Goal: Task Accomplishment & Management: Complete application form

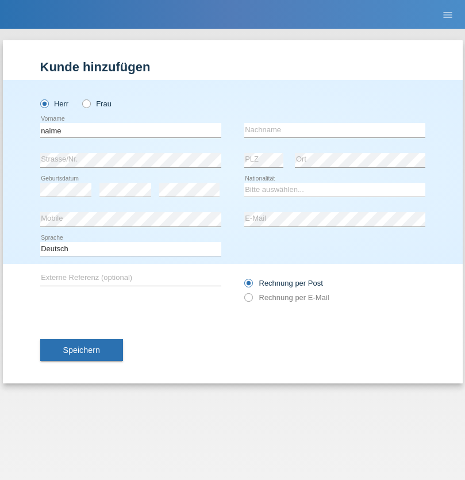
type input "naime"
click at [335, 130] on input "text" at bounding box center [335, 130] width 181 height 14
type input "llugiqi"
select select "CH"
radio input "true"
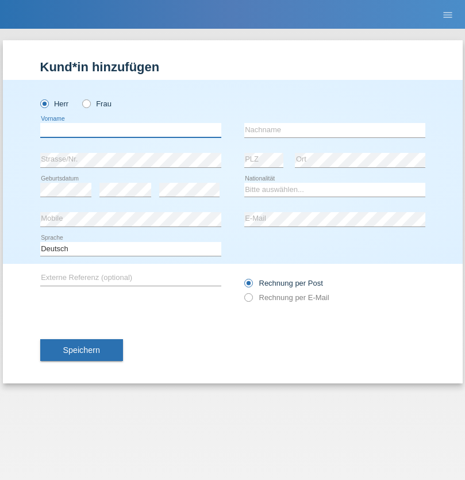
click at [131, 130] on input "text" at bounding box center [130, 130] width 181 height 14
type input "Shaban"
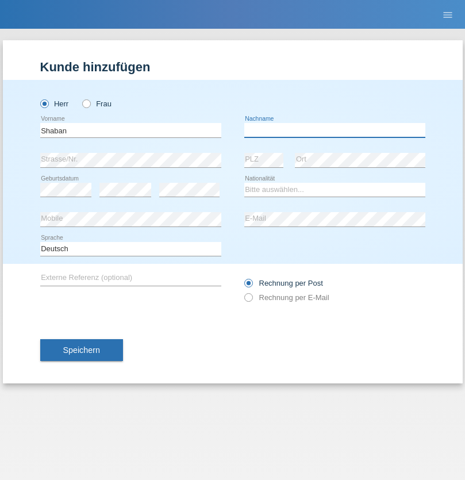
click at [335, 130] on input "text" at bounding box center [335, 130] width 181 height 14
type input "llugiqi"
select select "CH"
radio input "true"
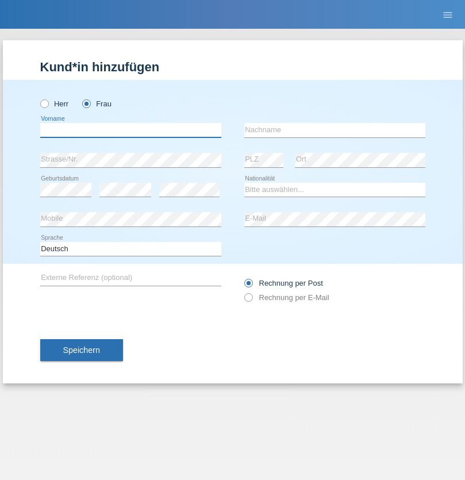
click at [131, 130] on input "text" at bounding box center [130, 130] width 181 height 14
type input "Verena"
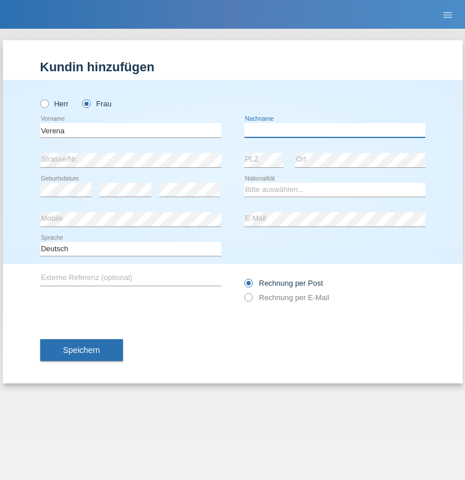
click at [335, 130] on input "text" at bounding box center [335, 130] width 181 height 14
type input "Dexer"
select select "AT"
select select "C"
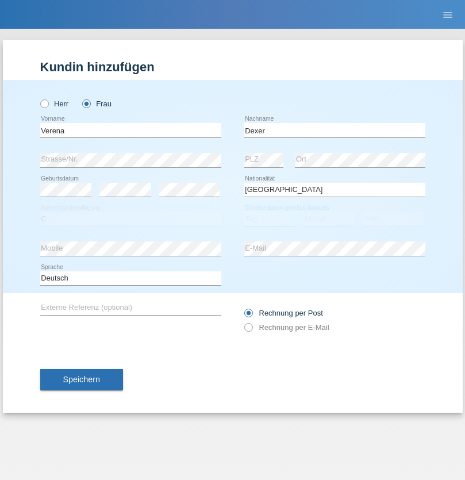
select select "14"
select select "03"
select select "2012"
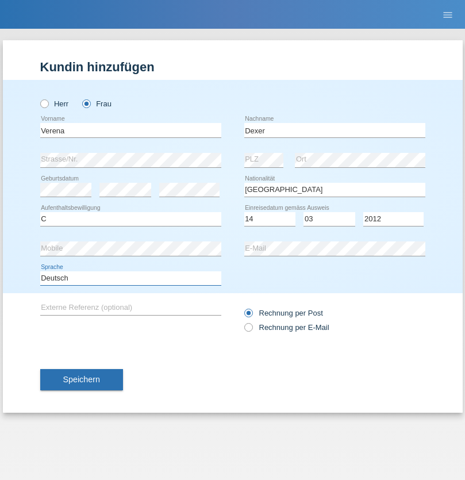
select select "en"
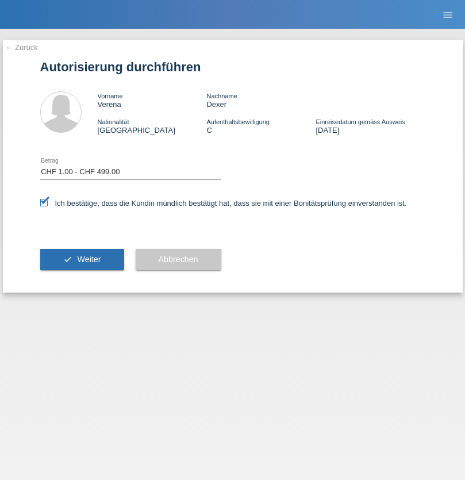
select select "1"
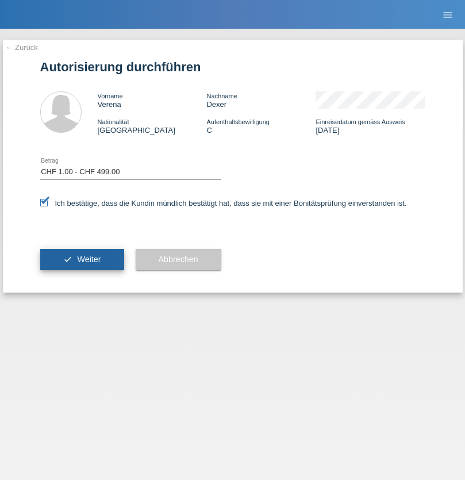
click at [82, 259] on span "Weiter" at bounding box center [89, 259] width 24 height 9
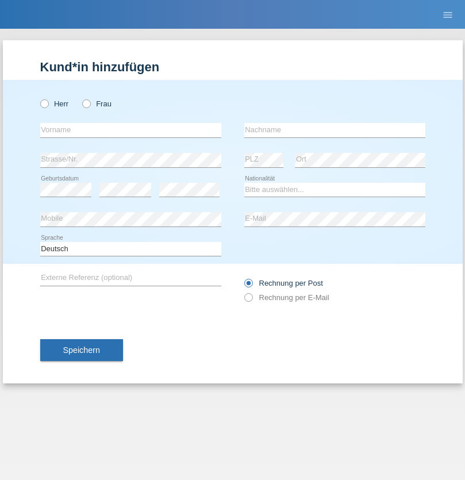
radio input "true"
click at [131, 130] on input "text" at bounding box center [130, 130] width 181 height 14
type input "[PERSON_NAME]"
click at [335, 130] on input "text" at bounding box center [335, 130] width 181 height 14
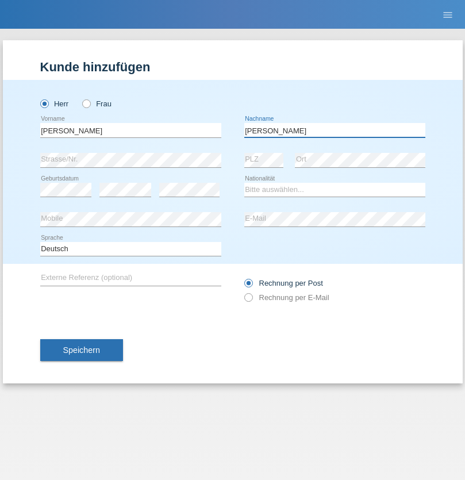
type input "[PERSON_NAME]"
select select "RO"
select select "C"
select select "18"
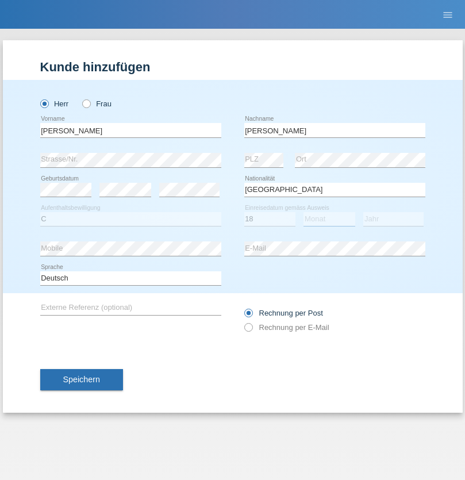
select select "11"
select select "2021"
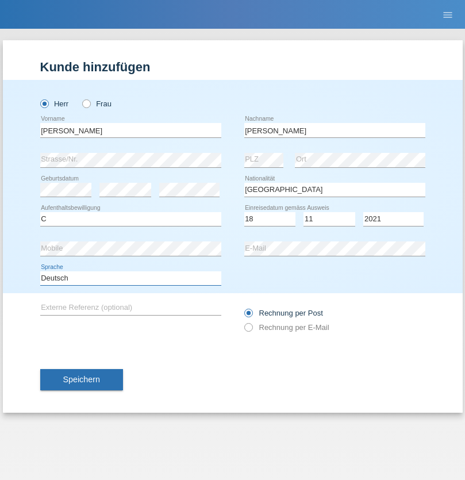
select select "en"
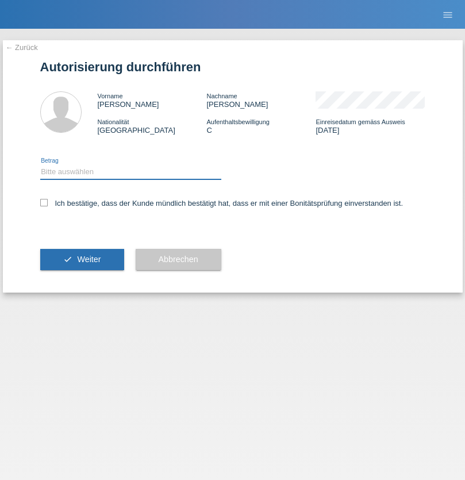
select select "1"
checkbox input "true"
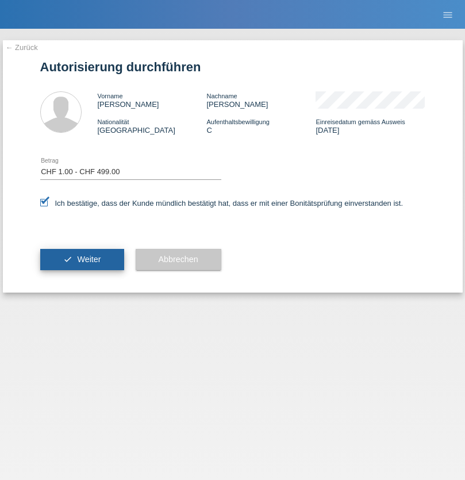
click at [82, 259] on span "Weiter" at bounding box center [89, 259] width 24 height 9
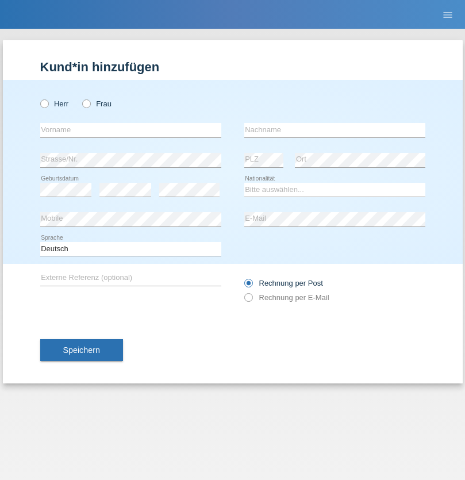
radio input "true"
click at [131, 130] on input "text" at bounding box center [130, 130] width 181 height 14
type input "[PERSON_NAME]"
click at [335, 130] on input "text" at bounding box center [335, 130] width 181 height 14
type input "Mihaila"
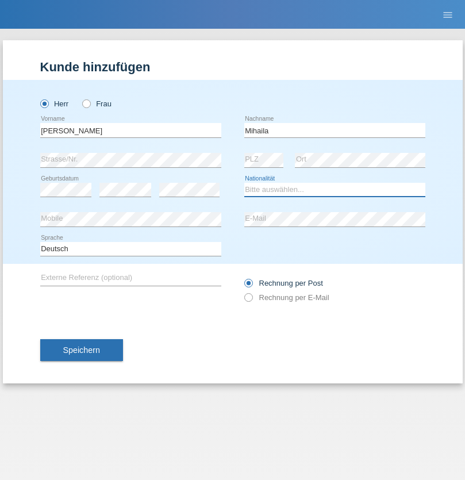
select select "RO"
select select "C"
select select "18"
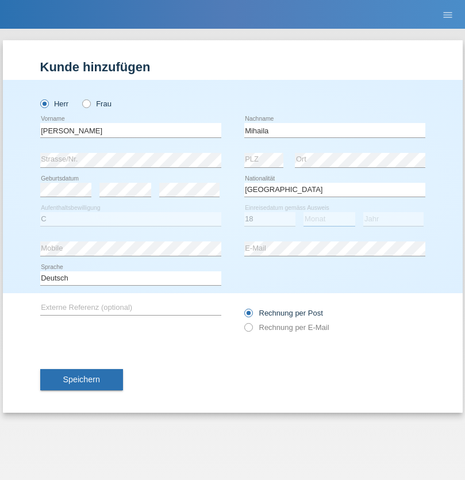
select select "11"
select select "2021"
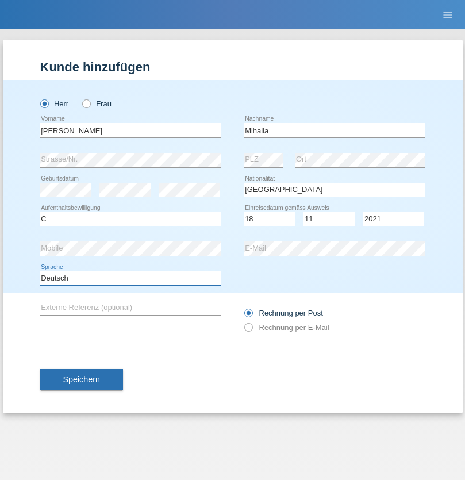
select select "en"
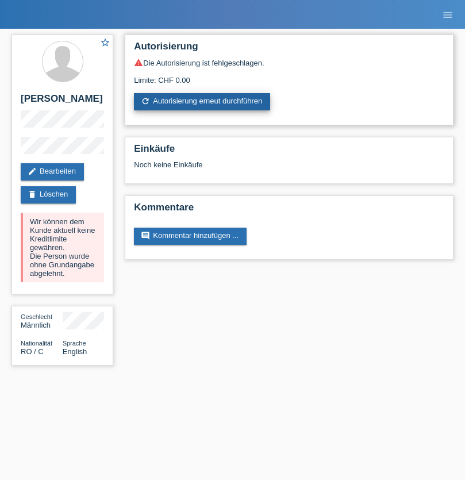
click at [203, 102] on link "refresh Autorisierung erneut durchführen" at bounding box center [202, 101] width 136 height 17
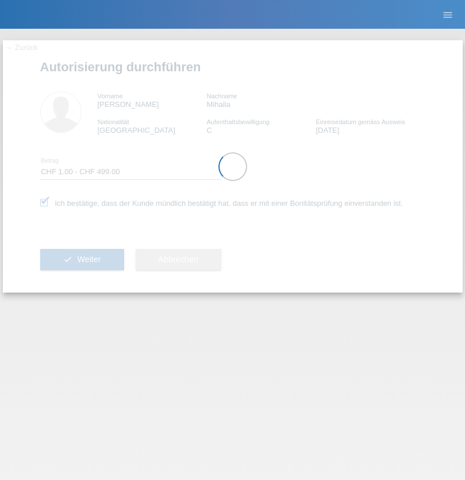
select select "1"
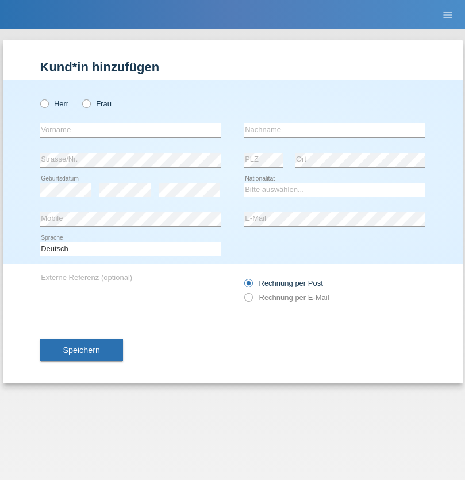
radio input "true"
click at [131, 130] on input "text" at bounding box center [130, 130] width 181 height 14
type input "Champing"
click at [335, 130] on input "text" at bounding box center [335, 130] width 181 height 14
type input "Malonga"
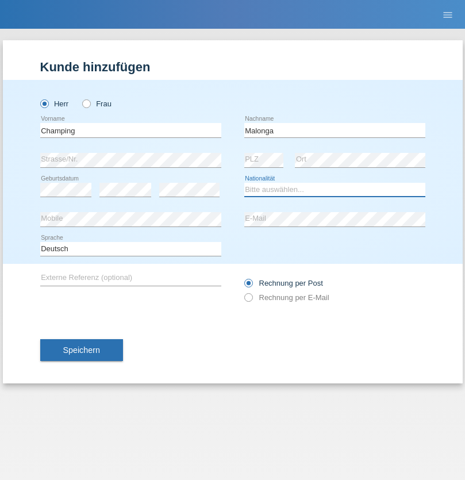
select select "CH"
radio input "true"
click at [131, 130] on input "text" at bounding box center [130, 130] width 181 height 14
type input "Djordjevic"
click at [335, 130] on input "text" at bounding box center [335, 130] width 181 height 14
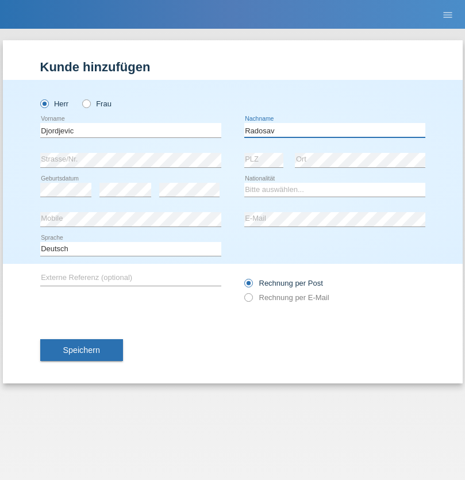
type input "Radosav"
select select "RS"
select select "C"
select select "10"
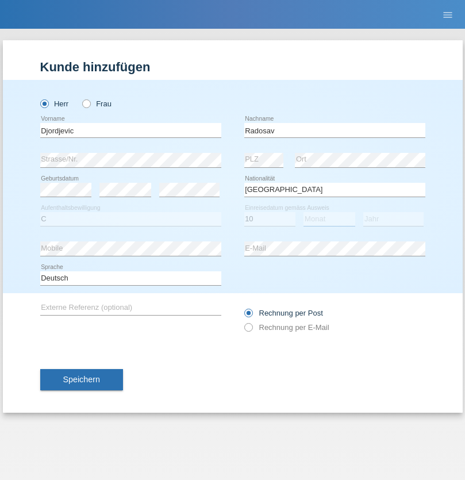
select select "03"
select select "1989"
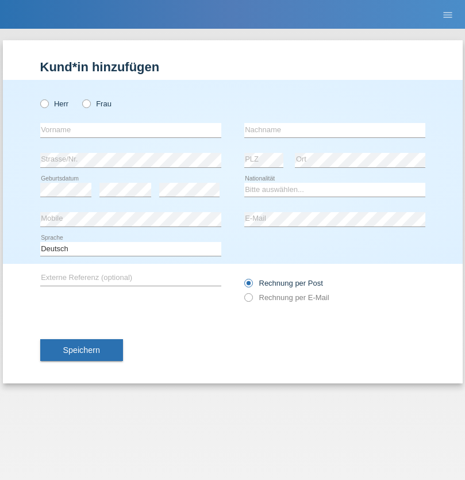
radio input "true"
click at [131, 130] on input "text" at bounding box center [130, 130] width 181 height 14
type input "Silvia"
click at [335, 130] on input "text" at bounding box center [335, 130] width 181 height 14
type input "Patera"
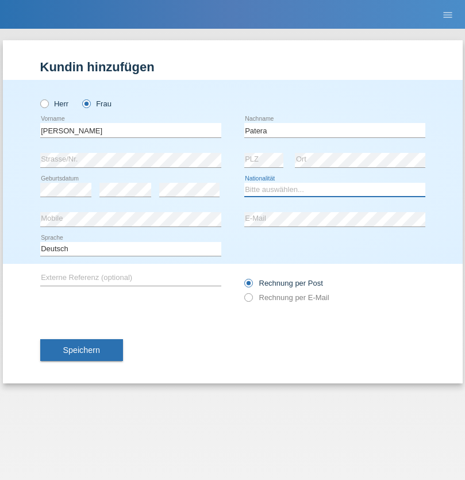
select select "CH"
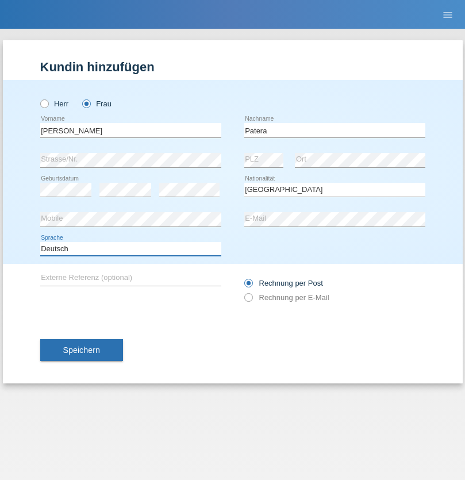
select select "en"
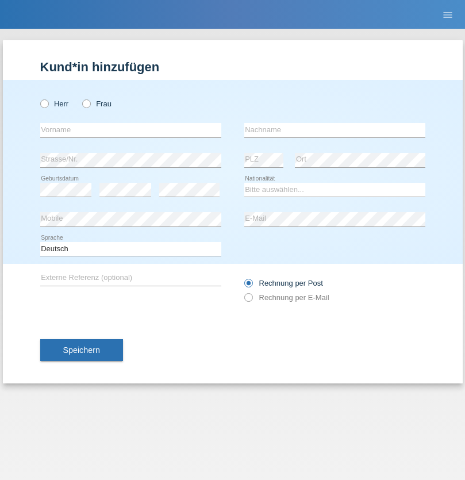
radio input "true"
click at [131, 130] on input "text" at bounding box center [130, 130] width 181 height 14
type input "[PERSON_NAME]"
click at [335, 130] on input "text" at bounding box center [335, 130] width 181 height 14
type input "Sakhi"
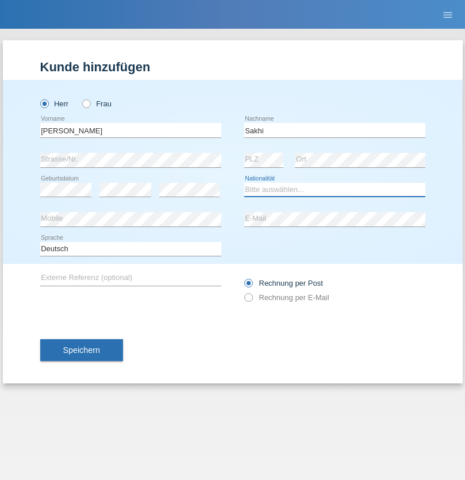
select select "IT"
select select "C"
select select "24"
select select "10"
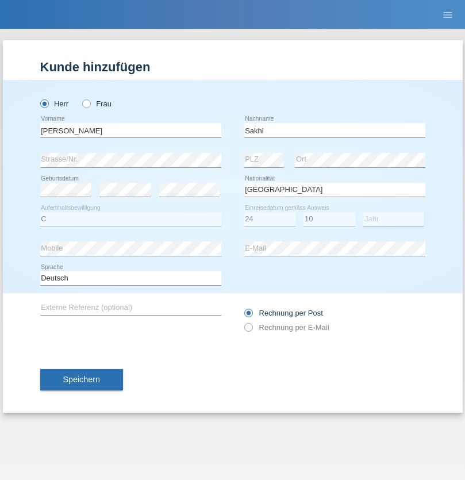
select select "2021"
